Goal: Answer question/provide support: Share knowledge or assist other users

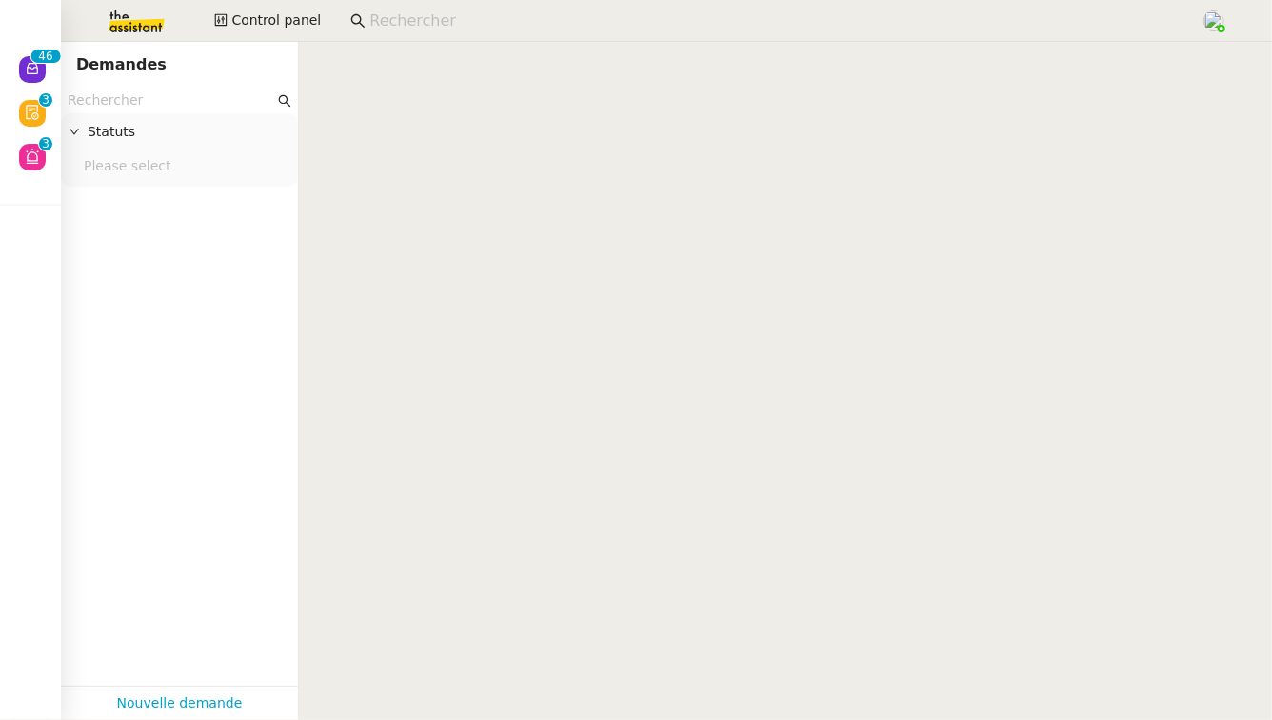
click at [152, 99] on input "text" at bounding box center [171, 101] width 207 height 22
type input "r"
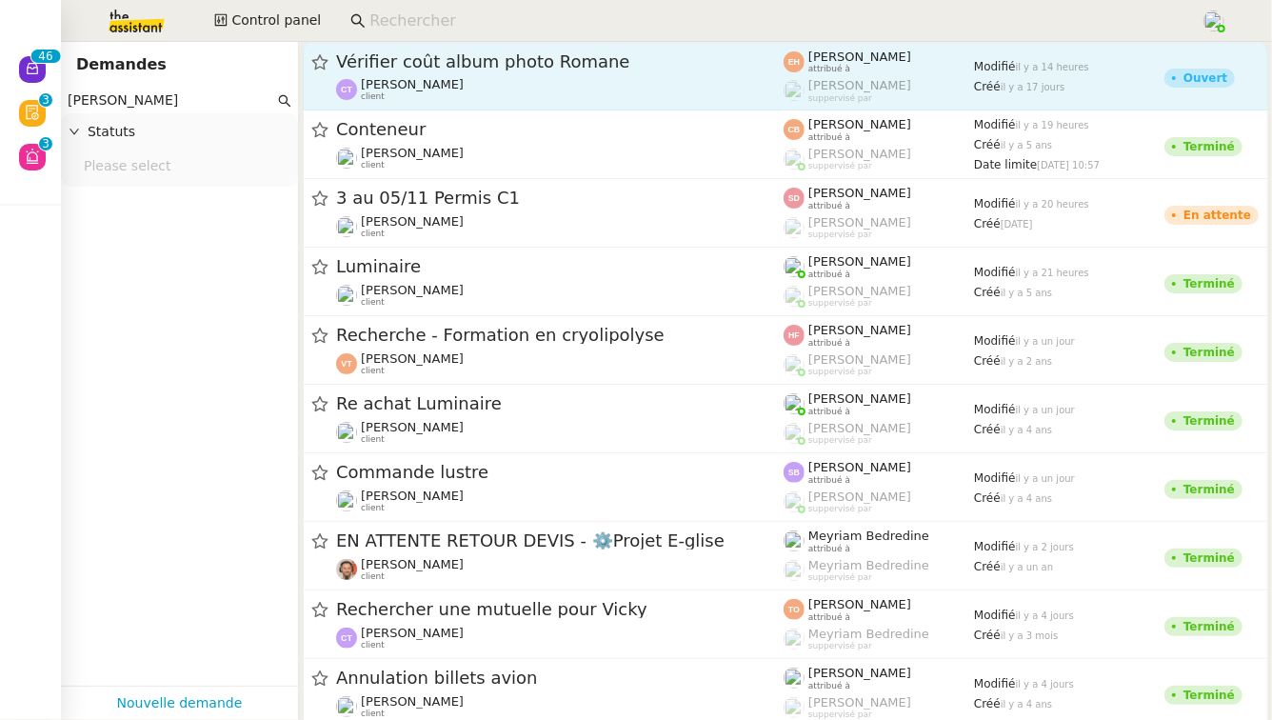
type input "[PERSON_NAME]"
click at [571, 70] on span "Vérifier coût album photo Romane" at bounding box center [560, 61] width 448 height 17
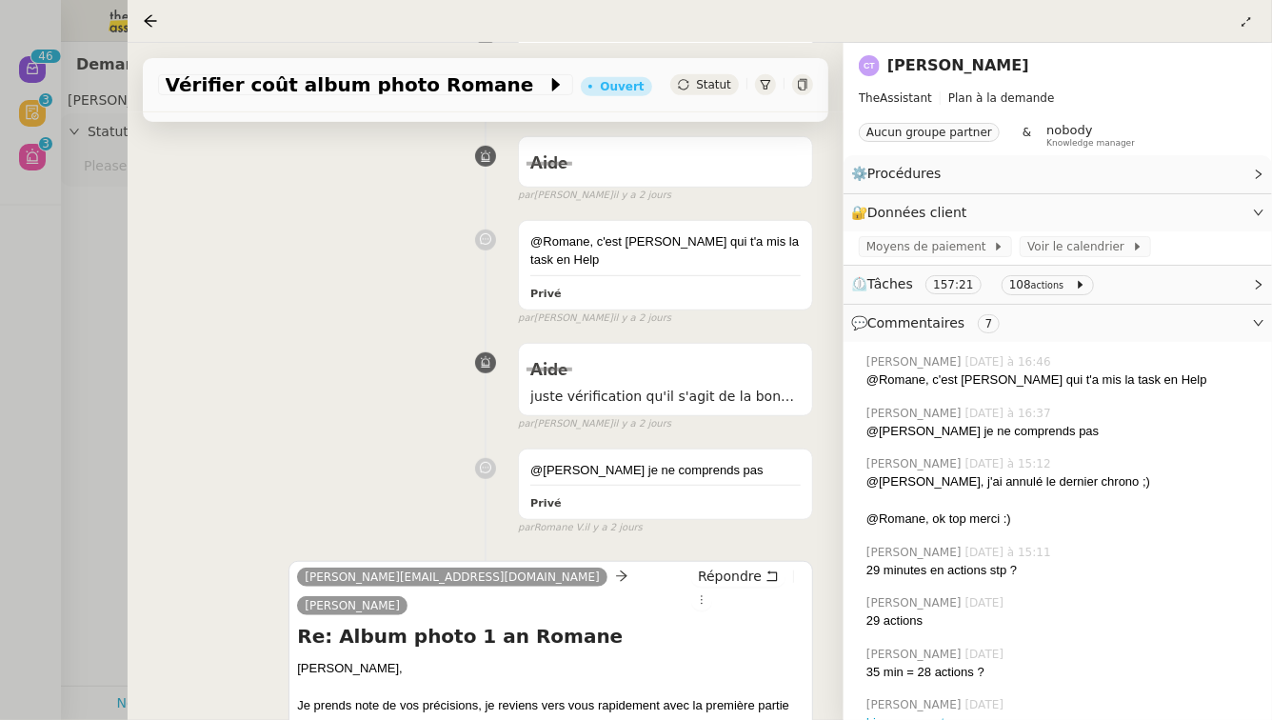
scroll to position [589, 0]
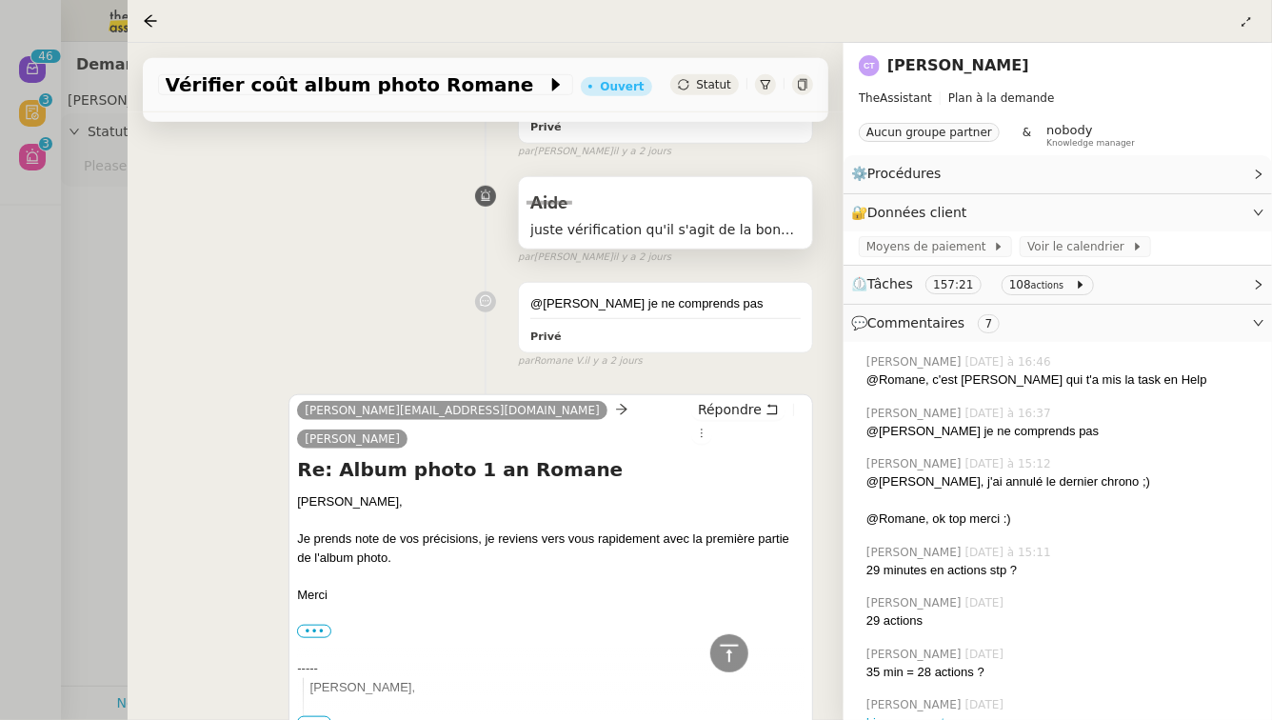
click at [713, 204] on div "Aide" at bounding box center [665, 204] width 270 height 30
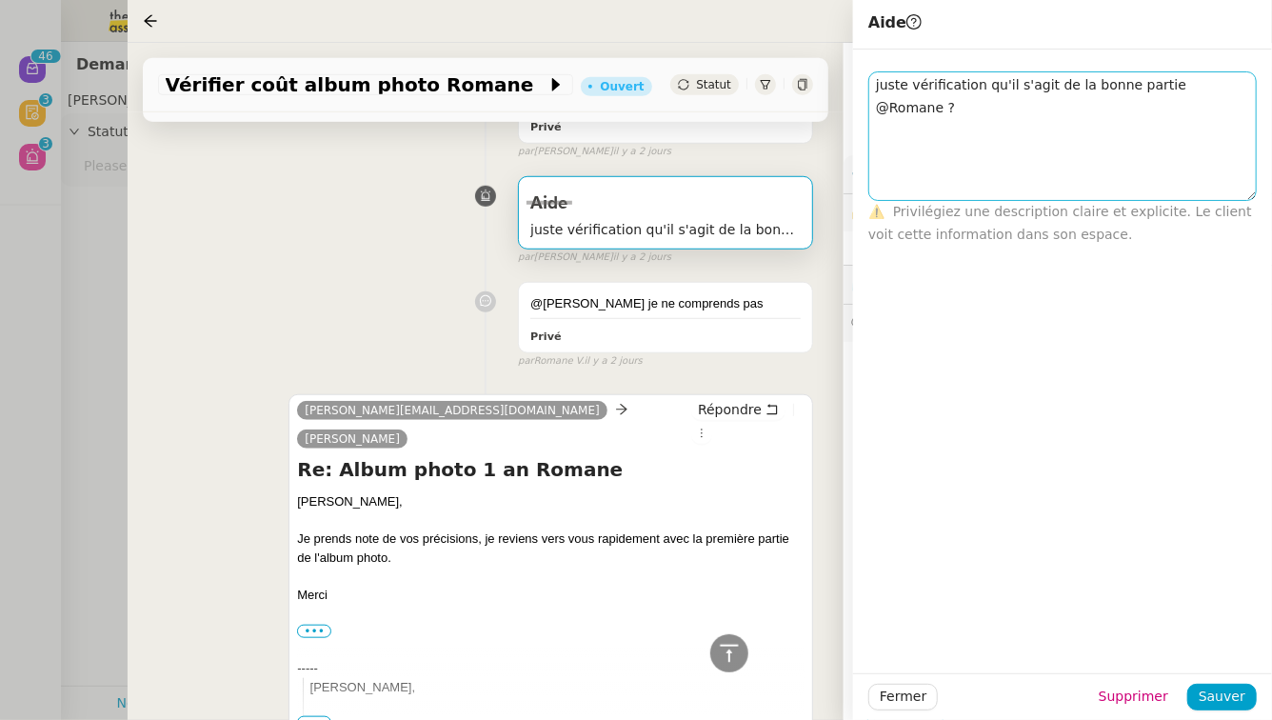
drag, startPoint x: 1249, startPoint y: 93, endPoint x: 1242, endPoint y: 199, distance: 106.0
click at [1242, 199] on textarea "juste vérification qu'il s'agit de la bonne partie @Romane ?" at bounding box center [1062, 136] width 389 height 130
click at [395, 381] on div "[PERSON_NAME][EMAIL_ADDRESS][DOMAIN_NAME] [PERSON_NAME] Re: Album photo 1 an [P…" at bounding box center [485, 570] width 655 height 386
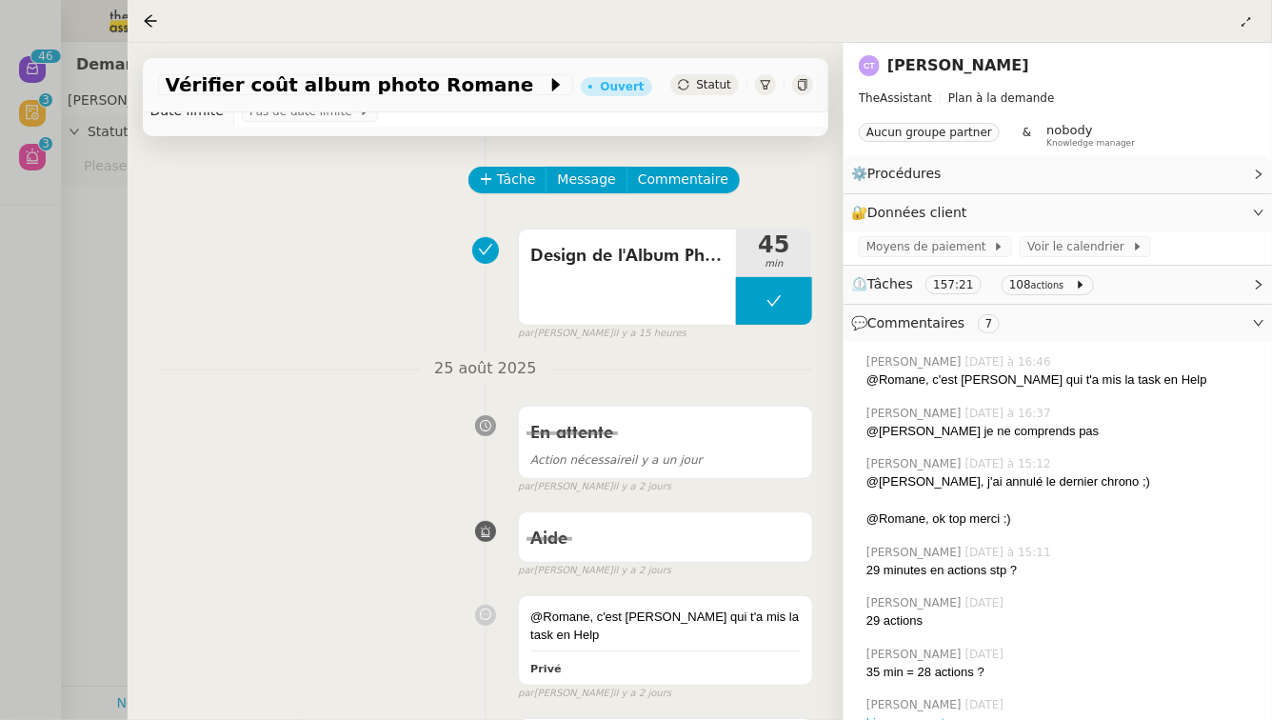
scroll to position [48, 0]
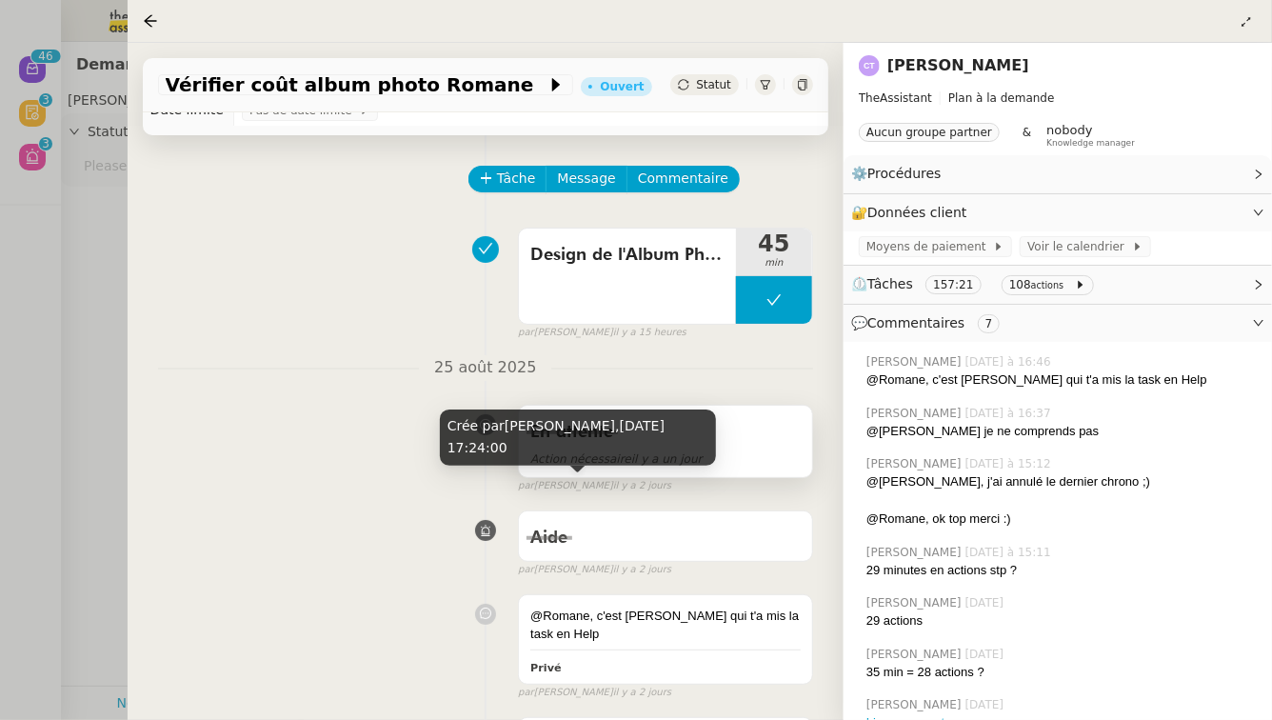
click at [753, 429] on div "En attente" at bounding box center [665, 432] width 270 height 30
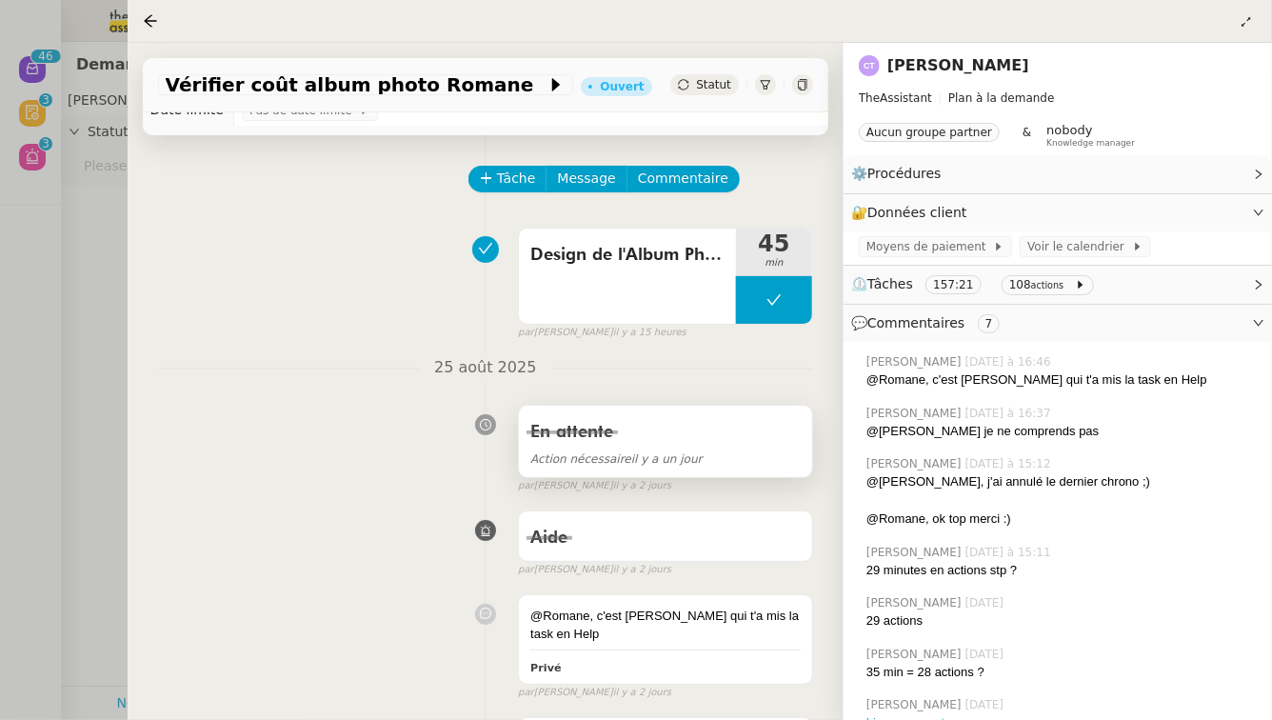
click at [678, 429] on div "En attente" at bounding box center [665, 432] width 270 height 30
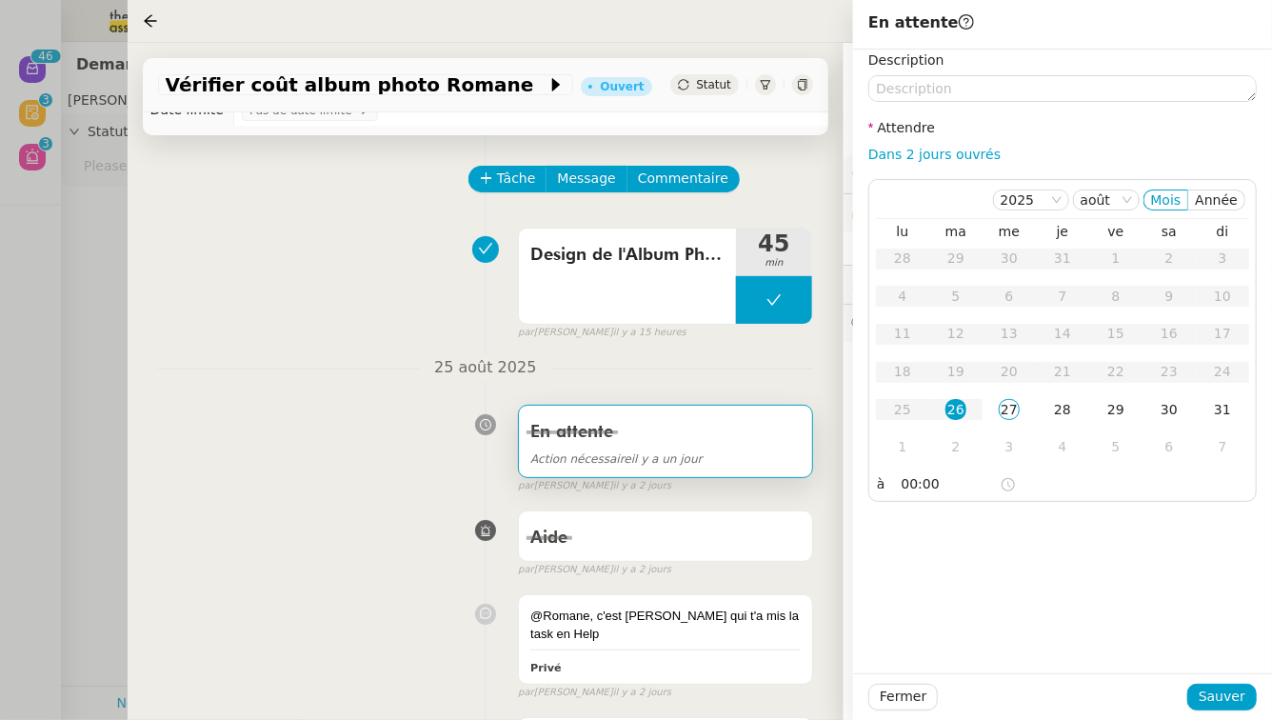
click at [365, 573] on div "Aide false par [PERSON_NAME] [DATE]" at bounding box center [485, 540] width 655 height 76
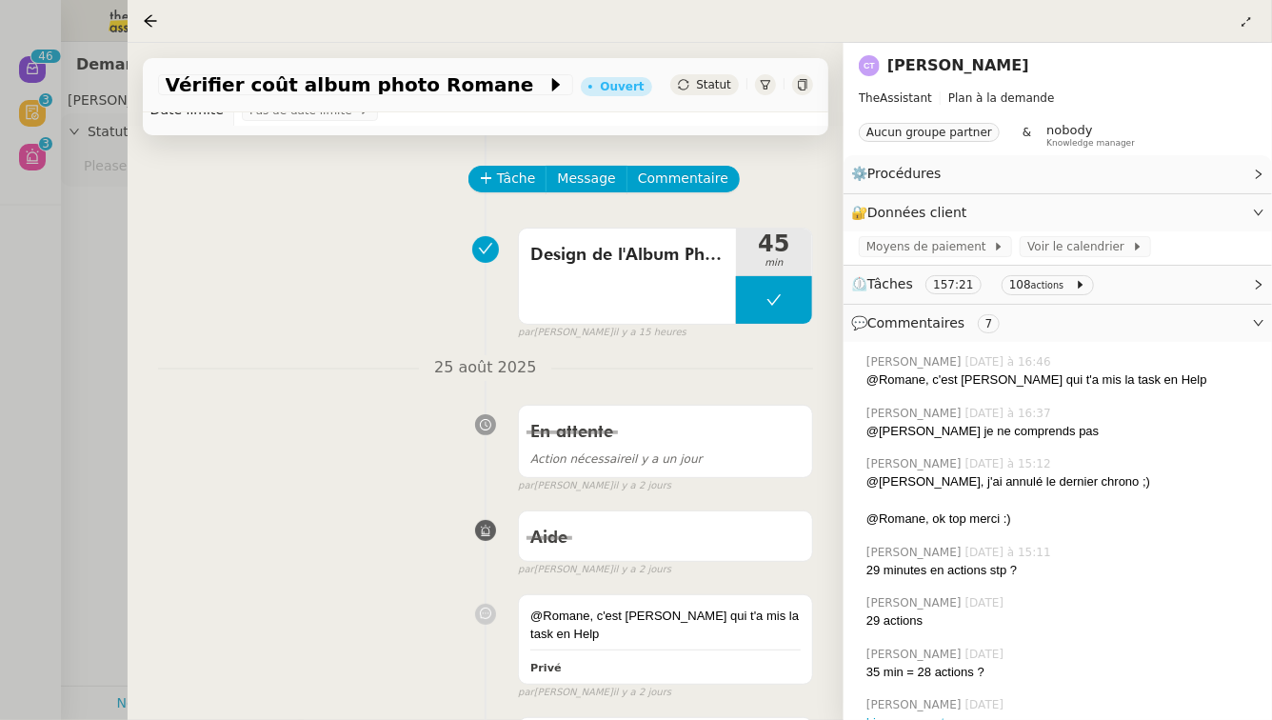
click at [86, 252] on div at bounding box center [636, 360] width 1272 height 720
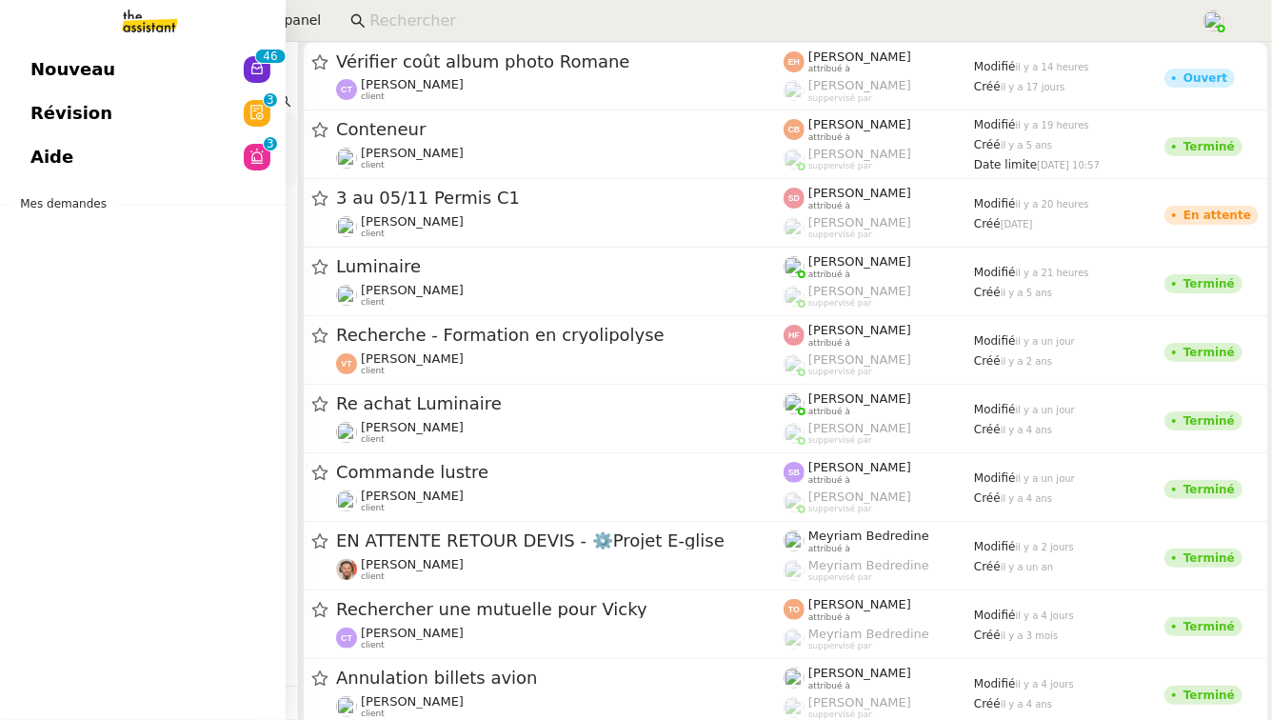
click at [67, 151] on span "Aide" at bounding box center [51, 157] width 43 height 29
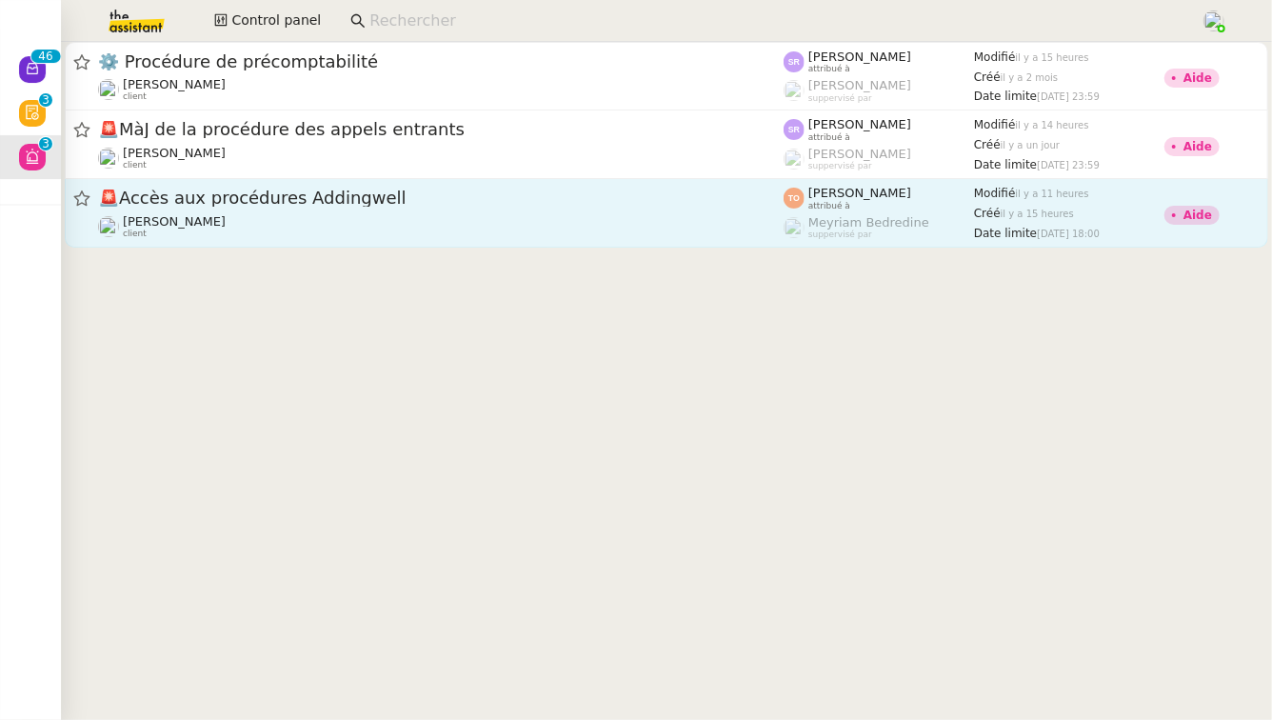
click at [385, 236] on div "[PERSON_NAME] client" at bounding box center [441, 226] width 686 height 25
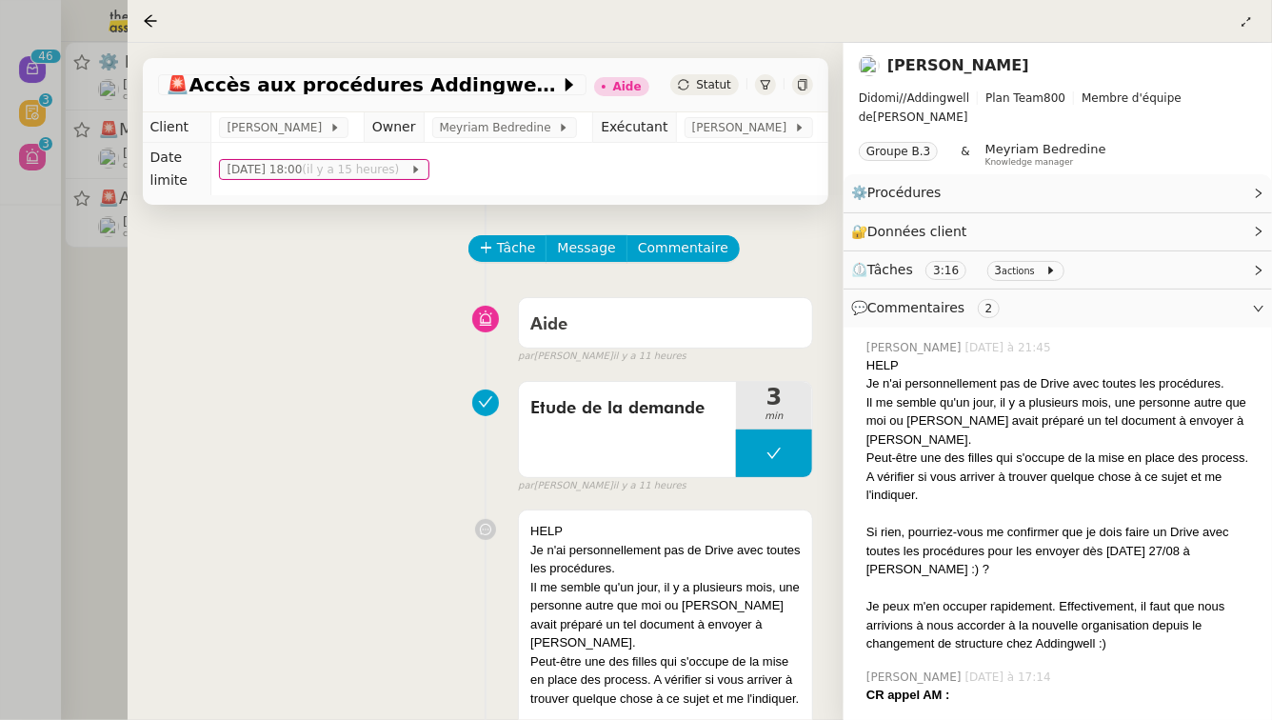
click at [79, 351] on div at bounding box center [636, 360] width 1272 height 720
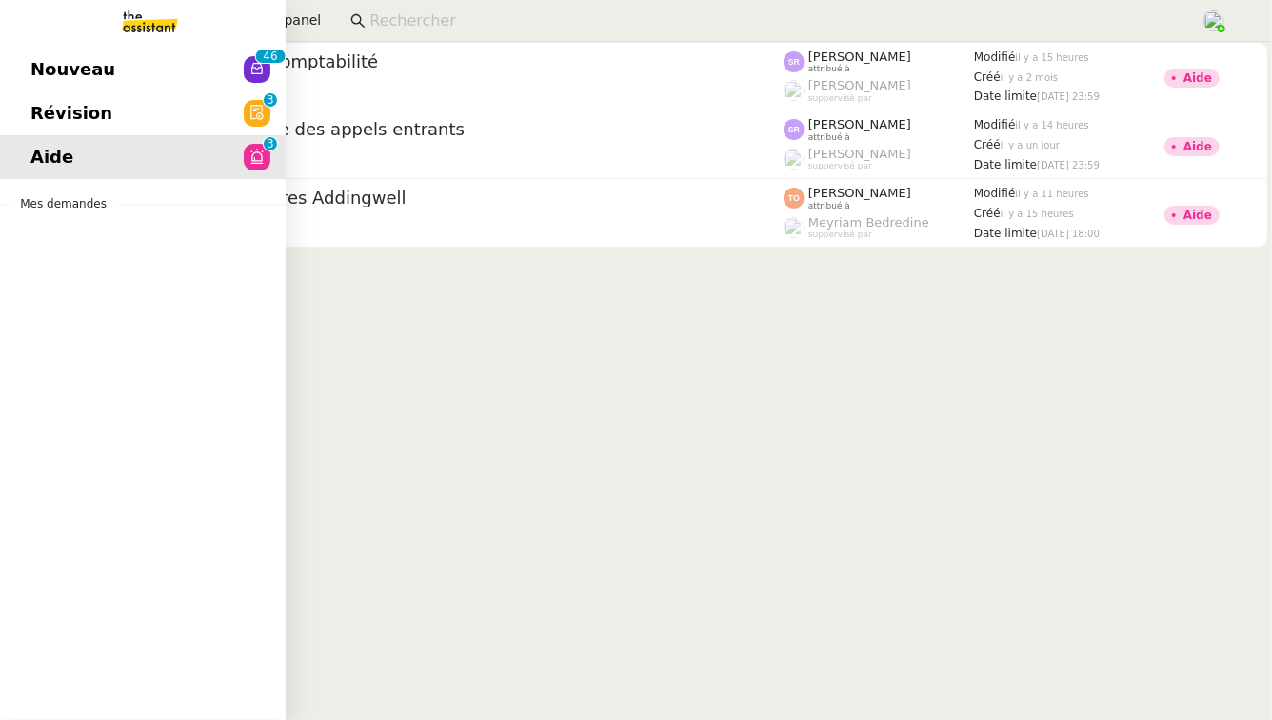
click at [25, 120] on link "Révision 0 1 2 3 4 5 6 7 8 9" at bounding box center [143, 113] width 286 height 44
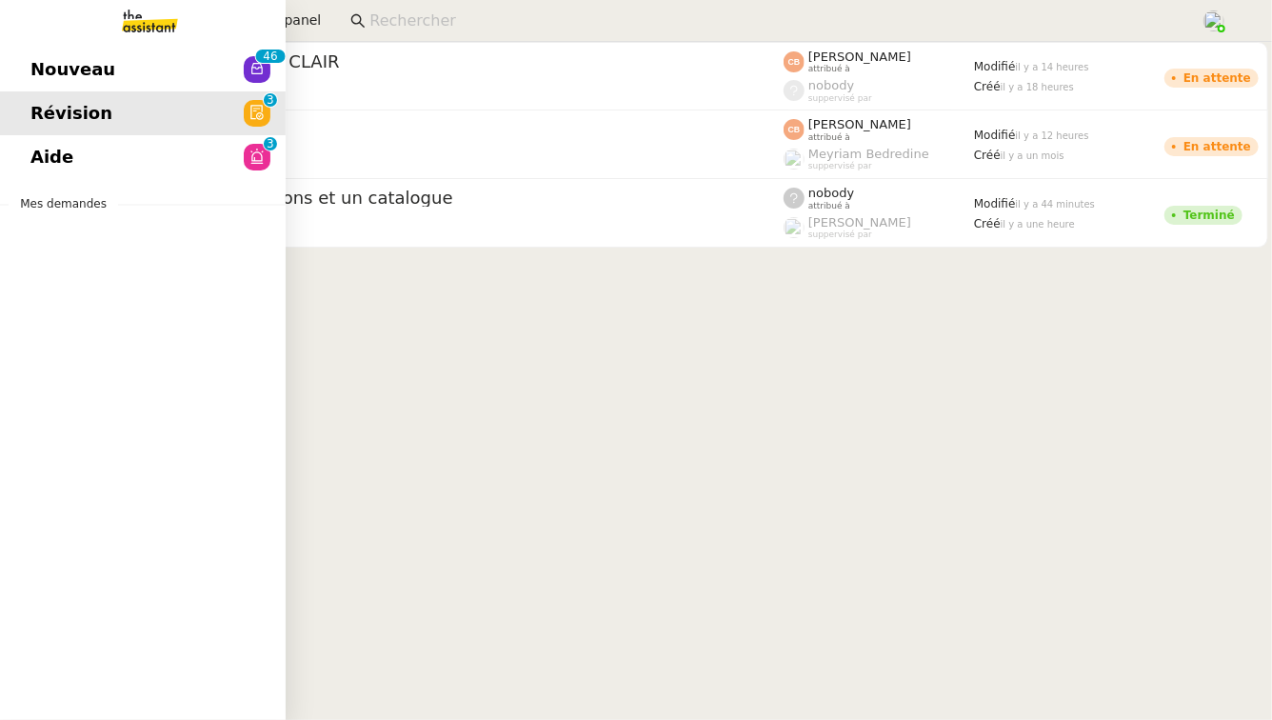
click at [28, 71] on link "Nouveau 0 1 2 3 4 5 6 7 8 9 0 1 2 3 4 5 6 7 8 9" at bounding box center [143, 70] width 286 height 44
